Goal: Check status: Check status

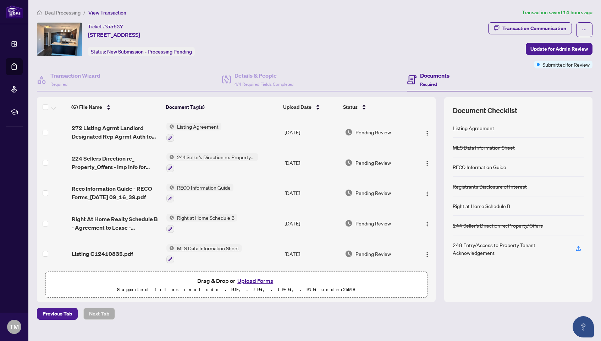
click at [56, 13] on span "Deal Processing" at bounding box center [63, 13] width 36 height 6
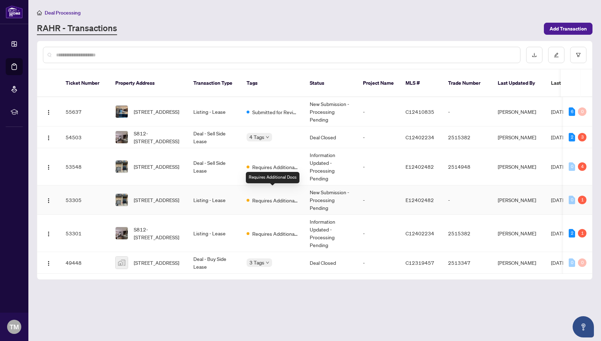
click at [261, 197] on span "Requires Additional Docs" at bounding box center [275, 201] width 46 height 8
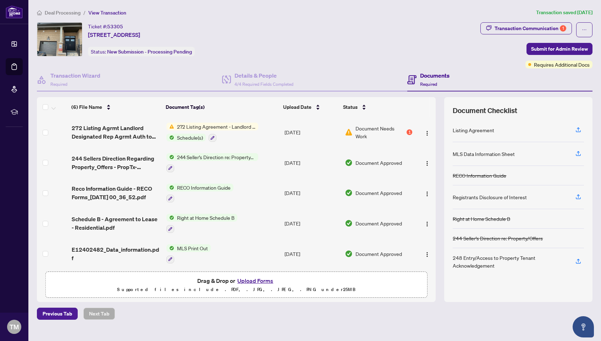
click at [382, 127] on span "Document Needs Work" at bounding box center [381, 133] width 50 height 16
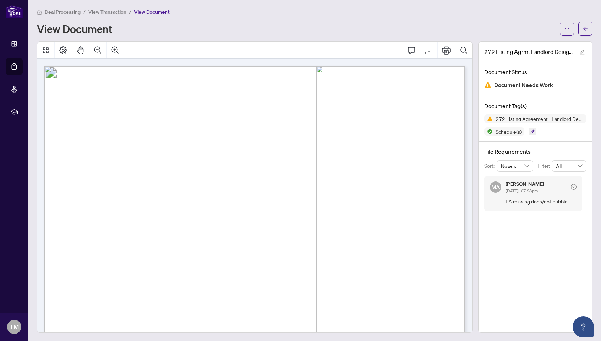
click at [104, 12] on span "View Transaction" at bounding box center [107, 12] width 38 height 6
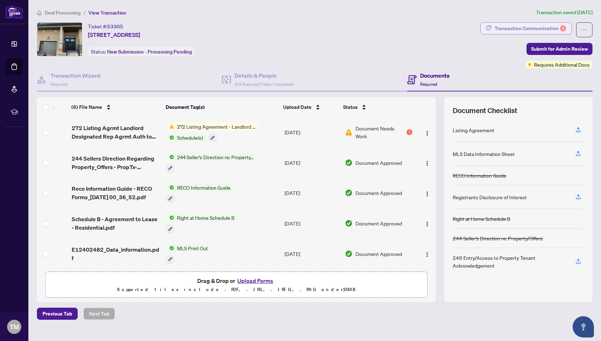
click at [500, 29] on div "Transaction Communication 1" at bounding box center [531, 28] width 72 height 11
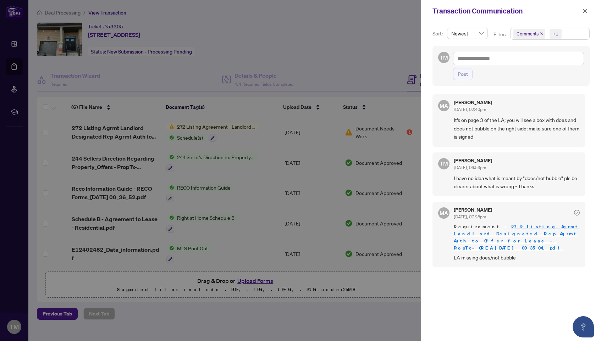
click at [396, 44] on div at bounding box center [300, 170] width 601 height 341
click at [586, 11] on icon "close" at bounding box center [585, 11] width 5 height 5
